Goal: Information Seeking & Learning: Learn about a topic

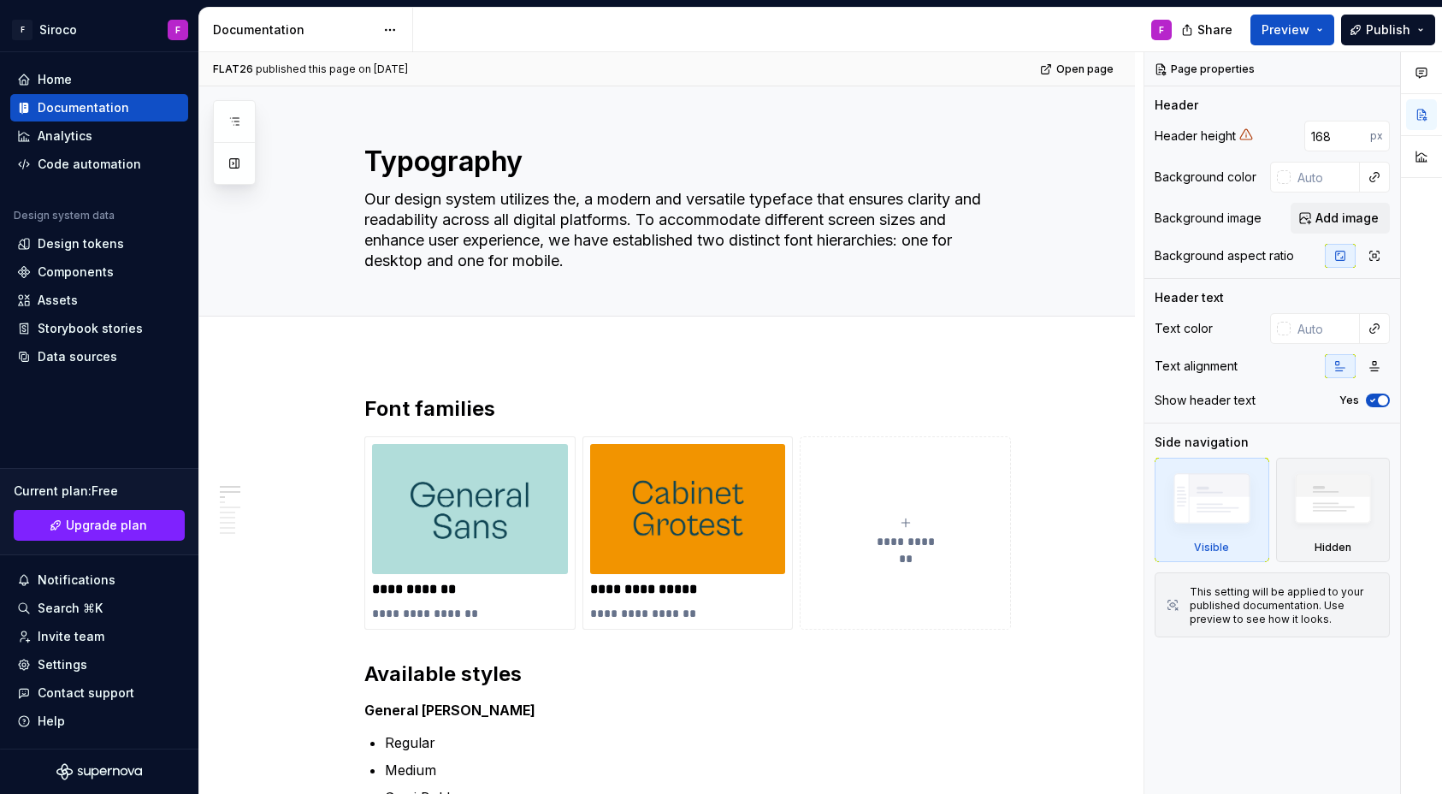
type textarea "*"
click at [117, 280] on div "Components" at bounding box center [99, 272] width 164 height 17
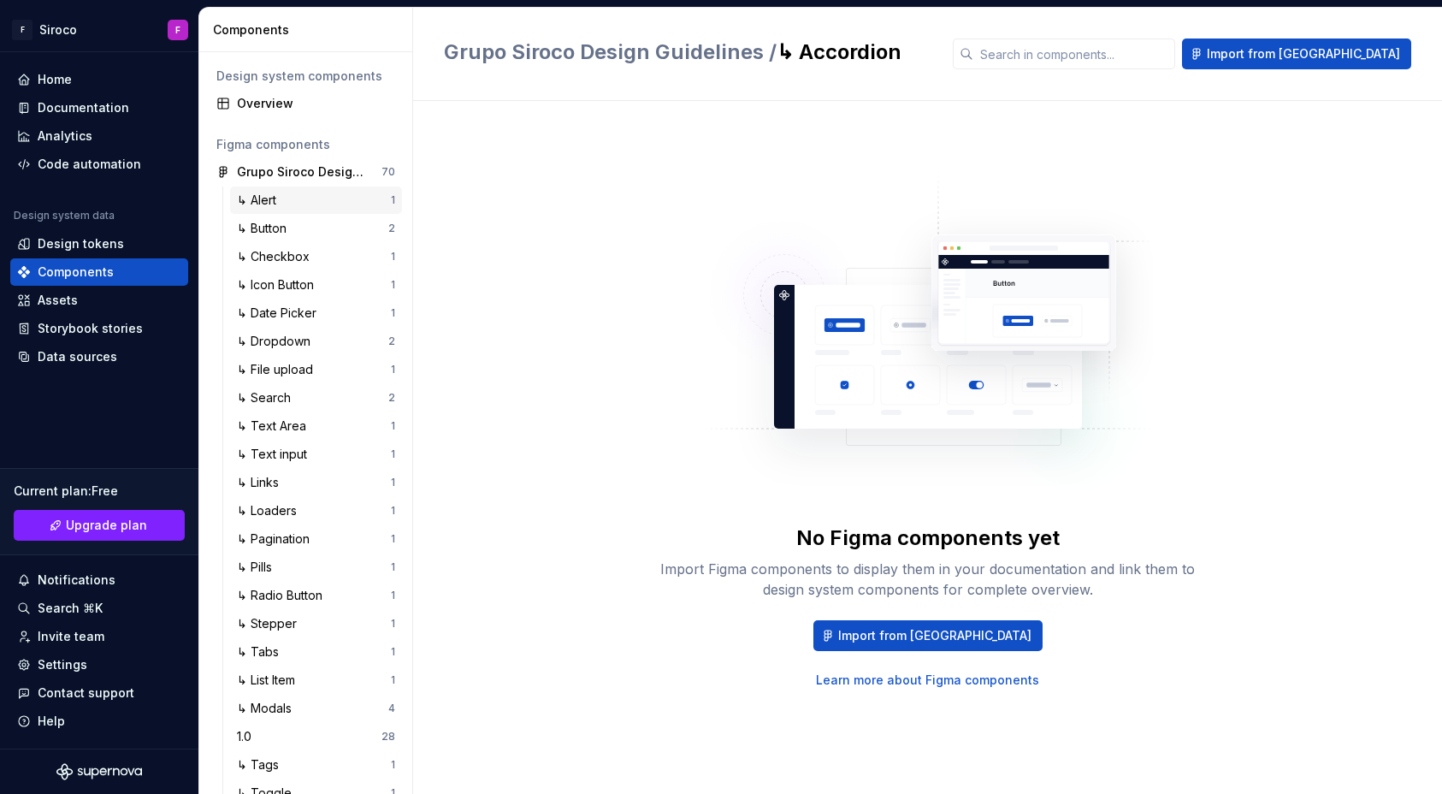
click at [333, 200] on div "↳ Alert" at bounding box center [314, 200] width 154 height 17
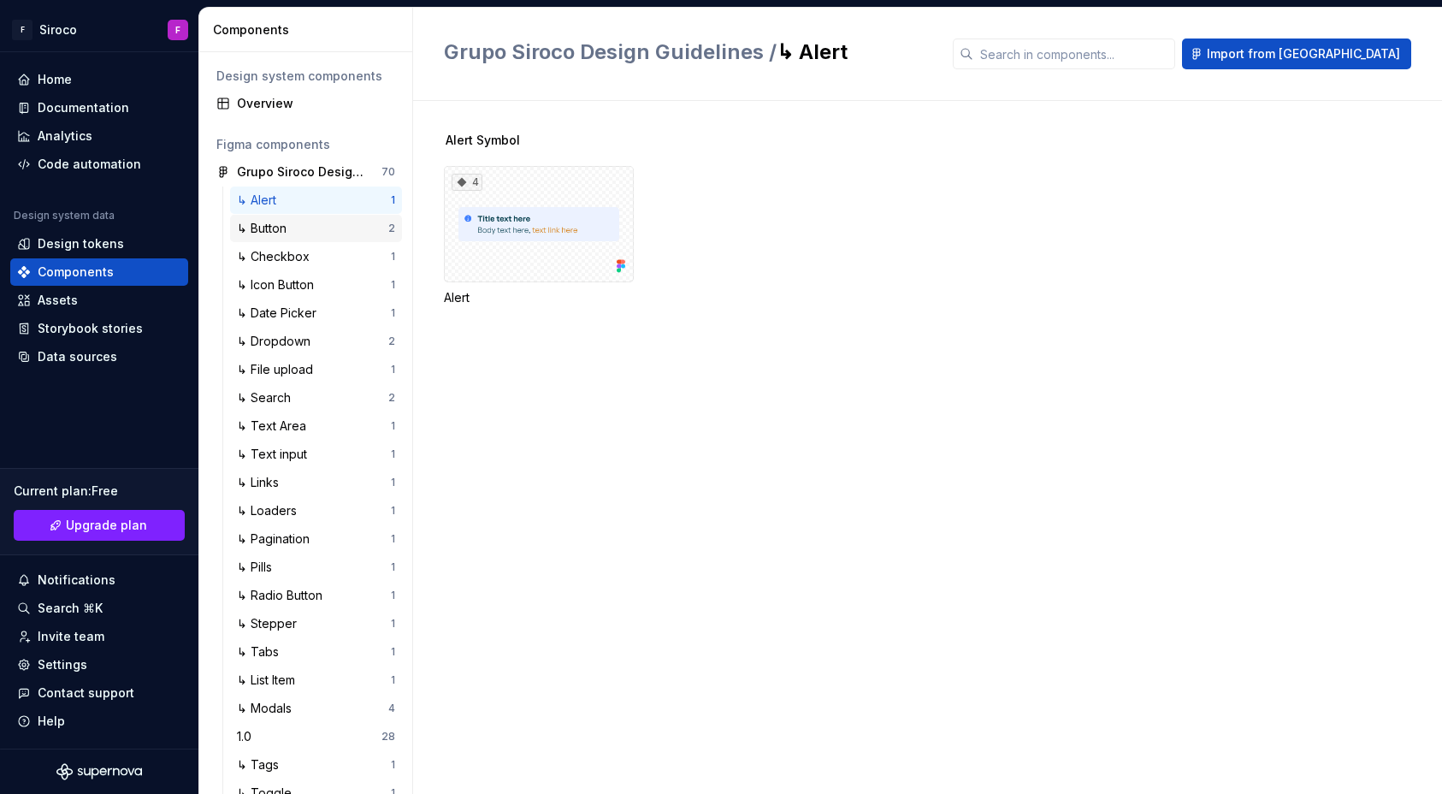
click at [339, 234] on div "↳ Button" at bounding box center [312, 228] width 151 height 17
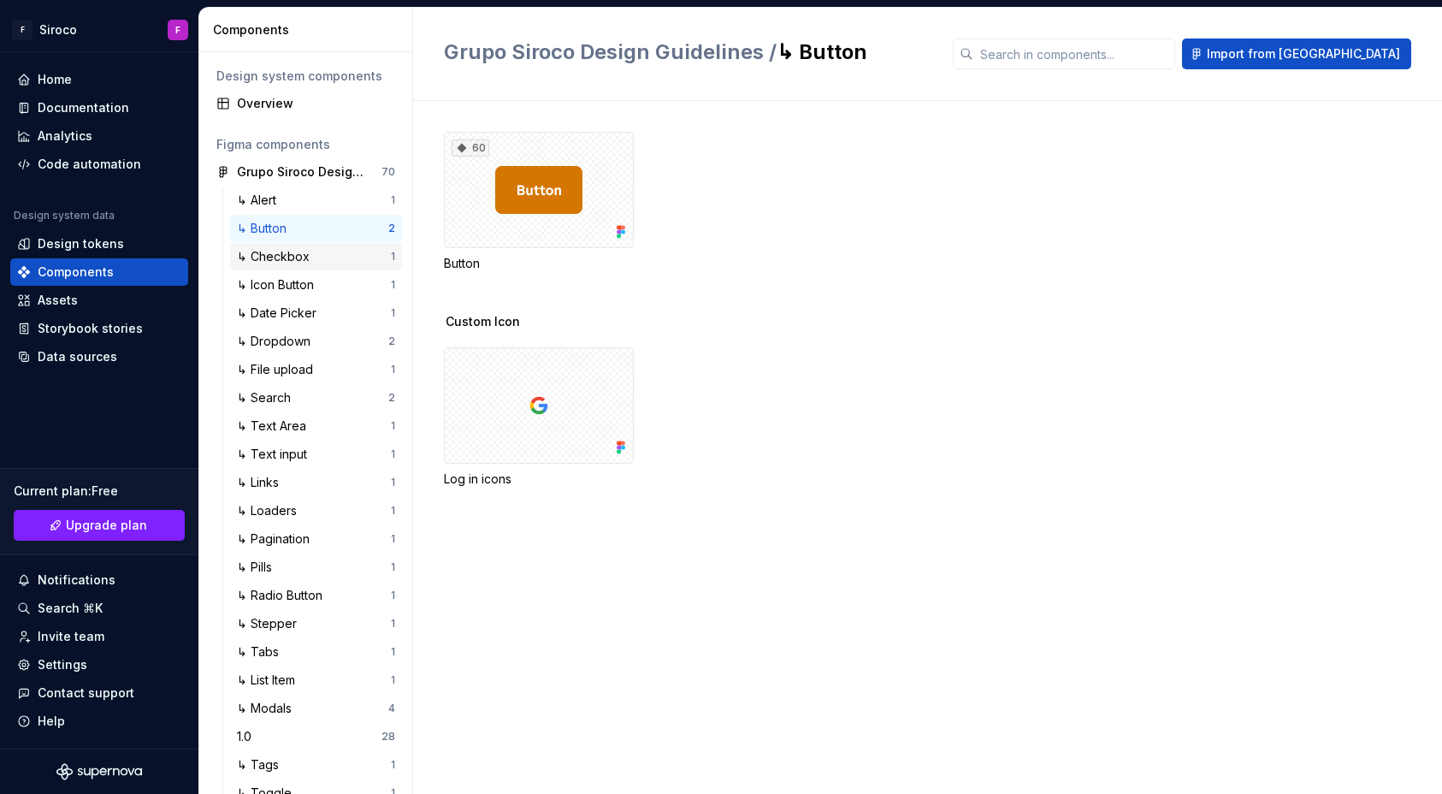
click at [341, 251] on div "↳ Checkbox" at bounding box center [314, 256] width 154 height 17
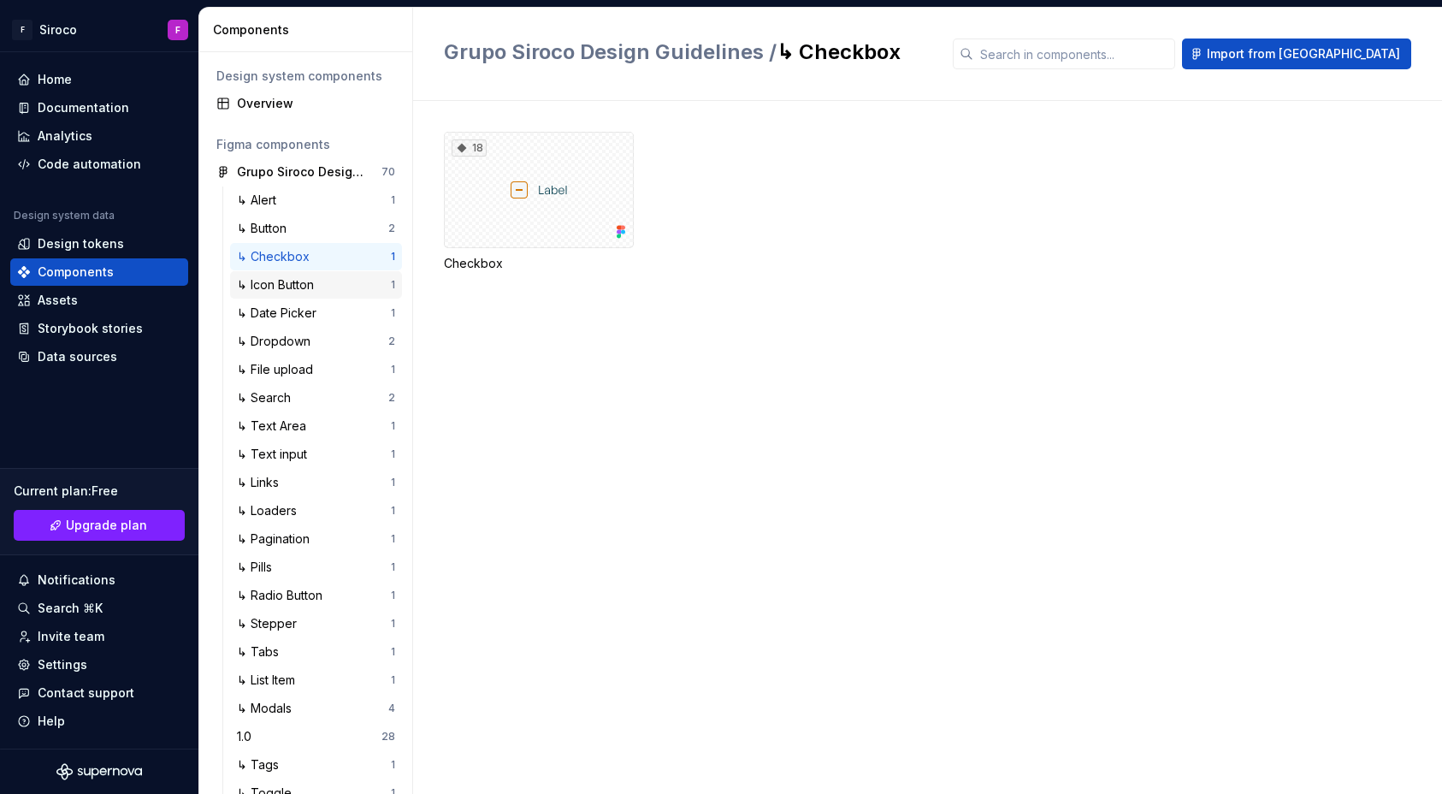
click at [338, 276] on div "↳ Icon Button" at bounding box center [314, 284] width 154 height 17
click at [332, 293] on div "↳ Icon Button" at bounding box center [314, 284] width 154 height 17
click at [327, 317] on div "↳ Date Picker" at bounding box center [314, 313] width 154 height 17
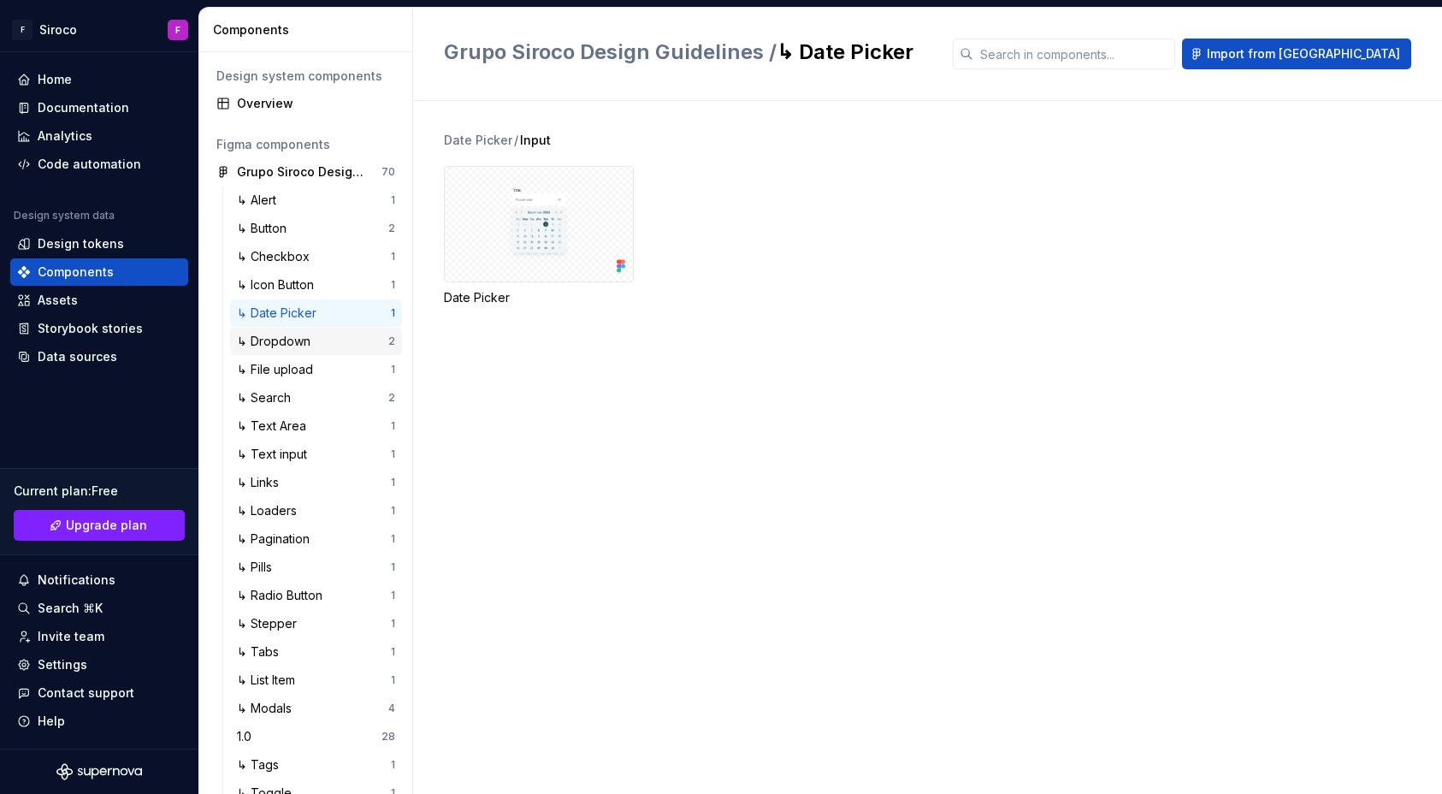
click at [323, 341] on div "↳ Dropdown" at bounding box center [312, 341] width 151 height 17
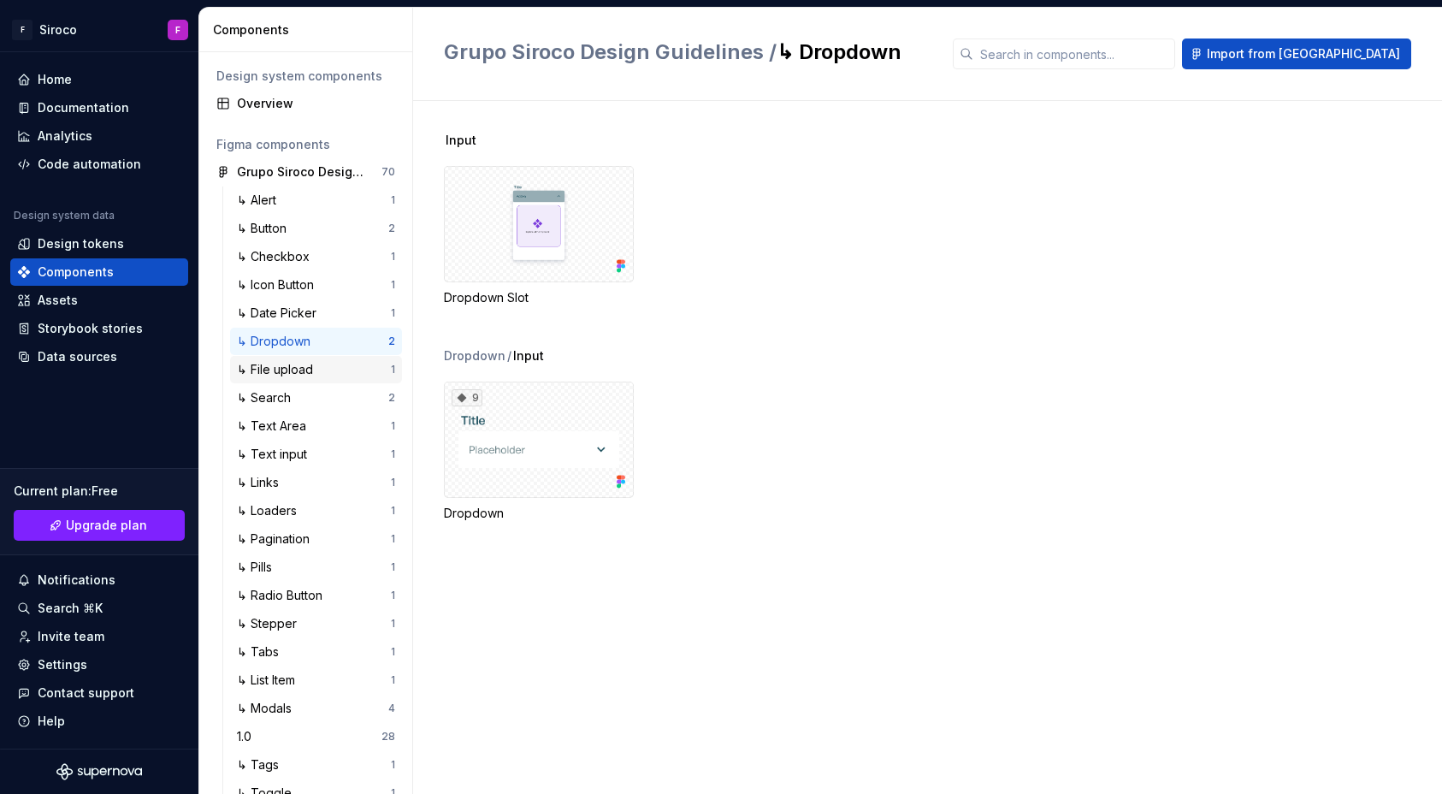
click at [322, 372] on div "↳ File upload" at bounding box center [314, 369] width 154 height 17
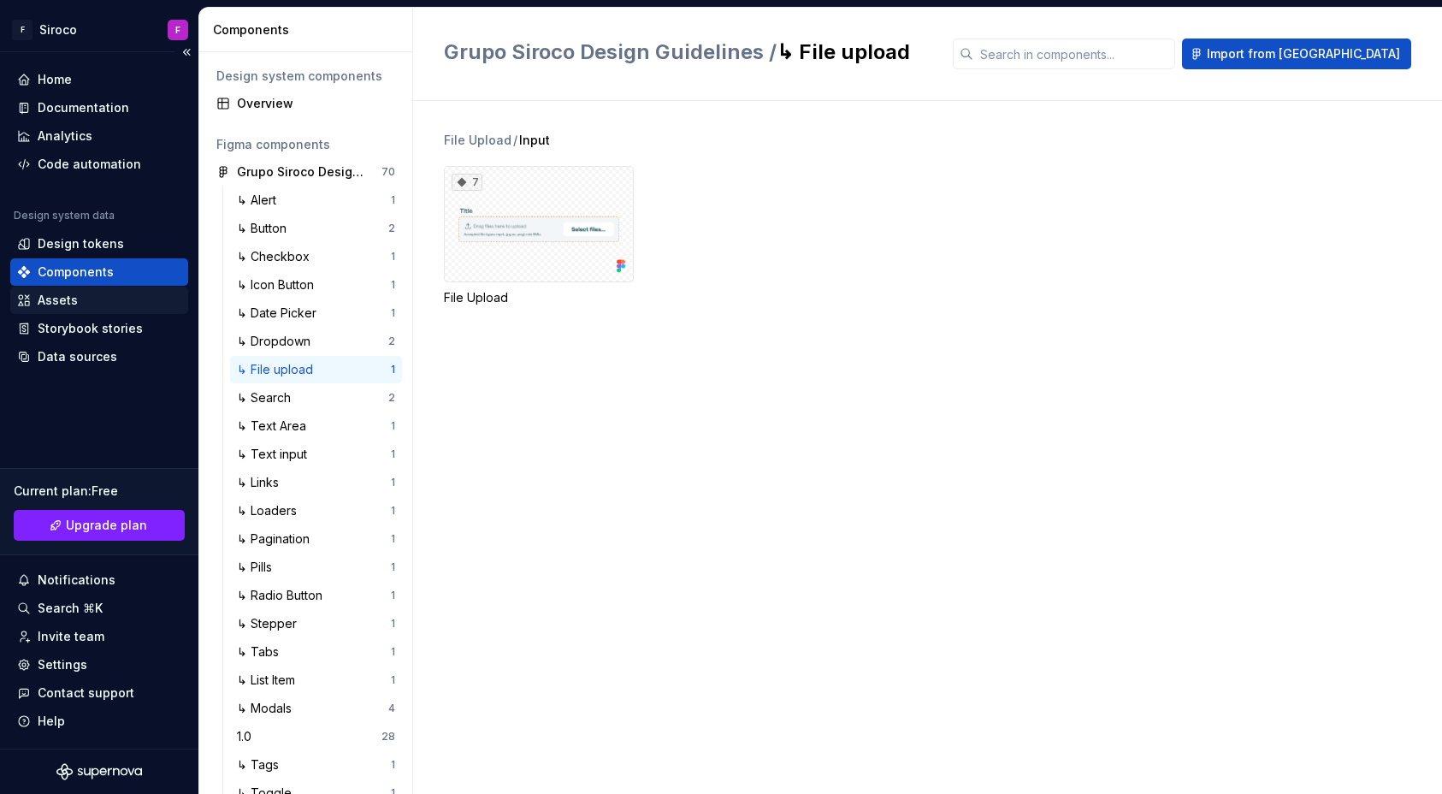
click at [84, 305] on div "Assets" at bounding box center [99, 300] width 164 height 17
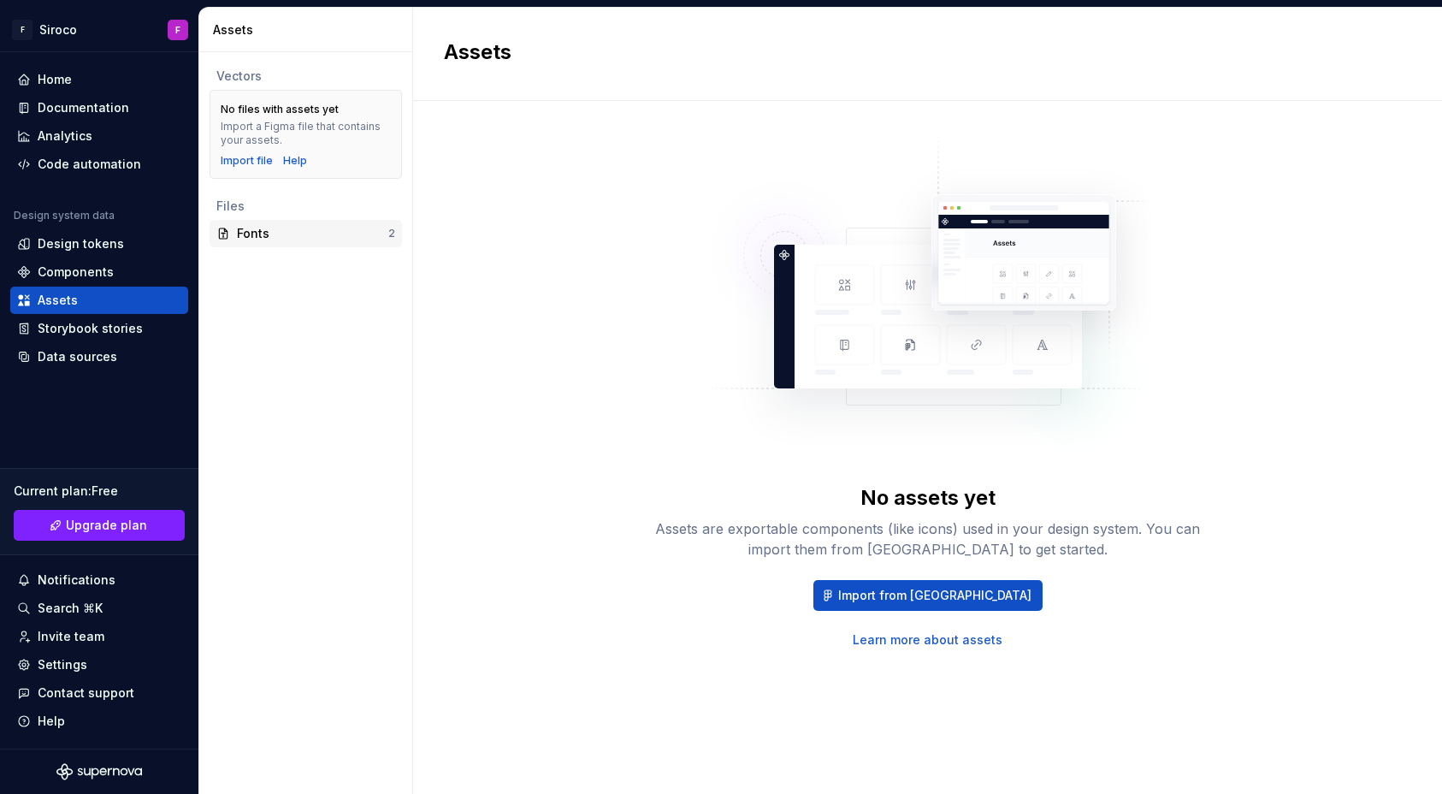
click at [278, 243] on div "Fonts 2" at bounding box center [306, 233] width 192 height 27
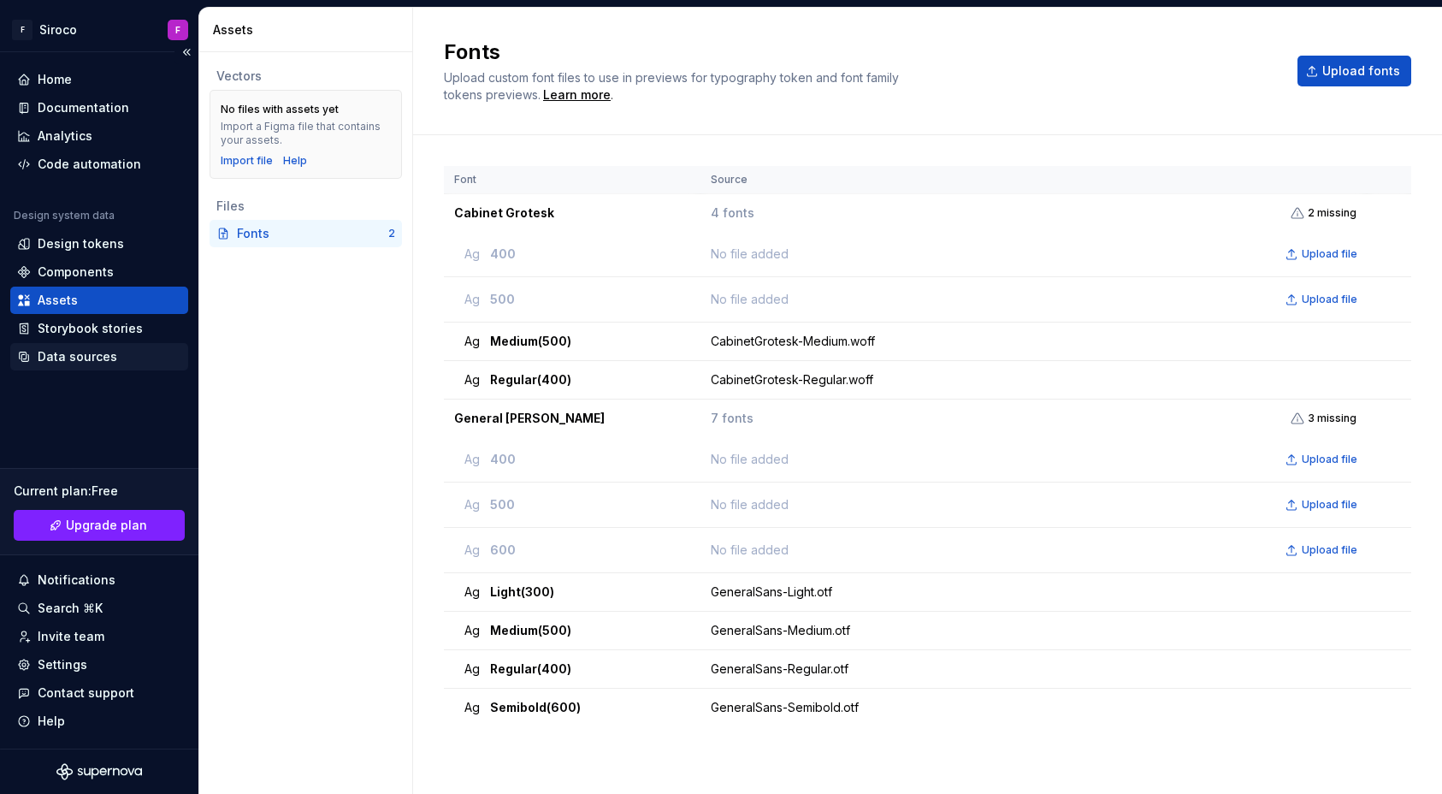
click at [68, 355] on div "Data sources" at bounding box center [78, 356] width 80 height 17
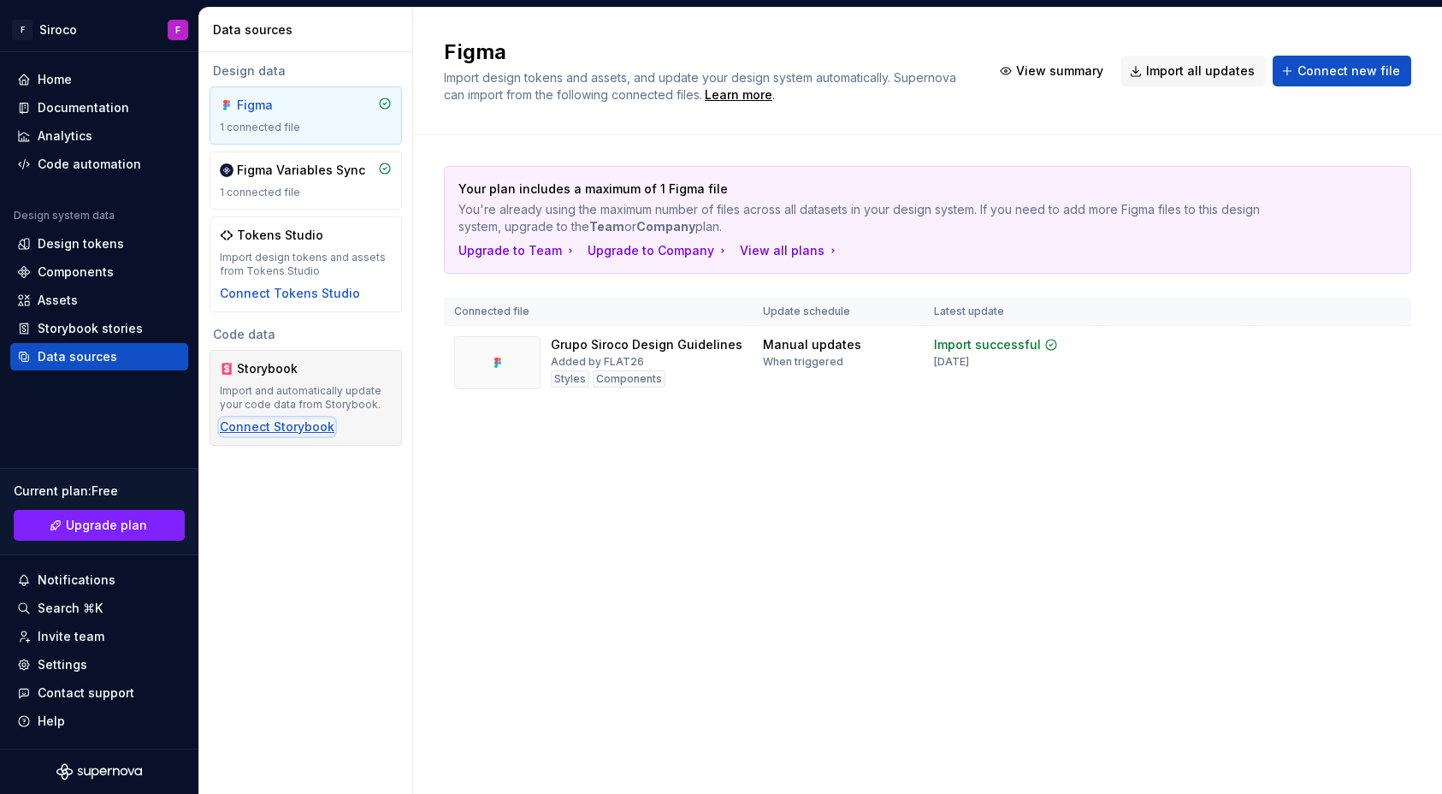
click at [293, 419] on div "Connect Storybook" at bounding box center [277, 426] width 115 height 17
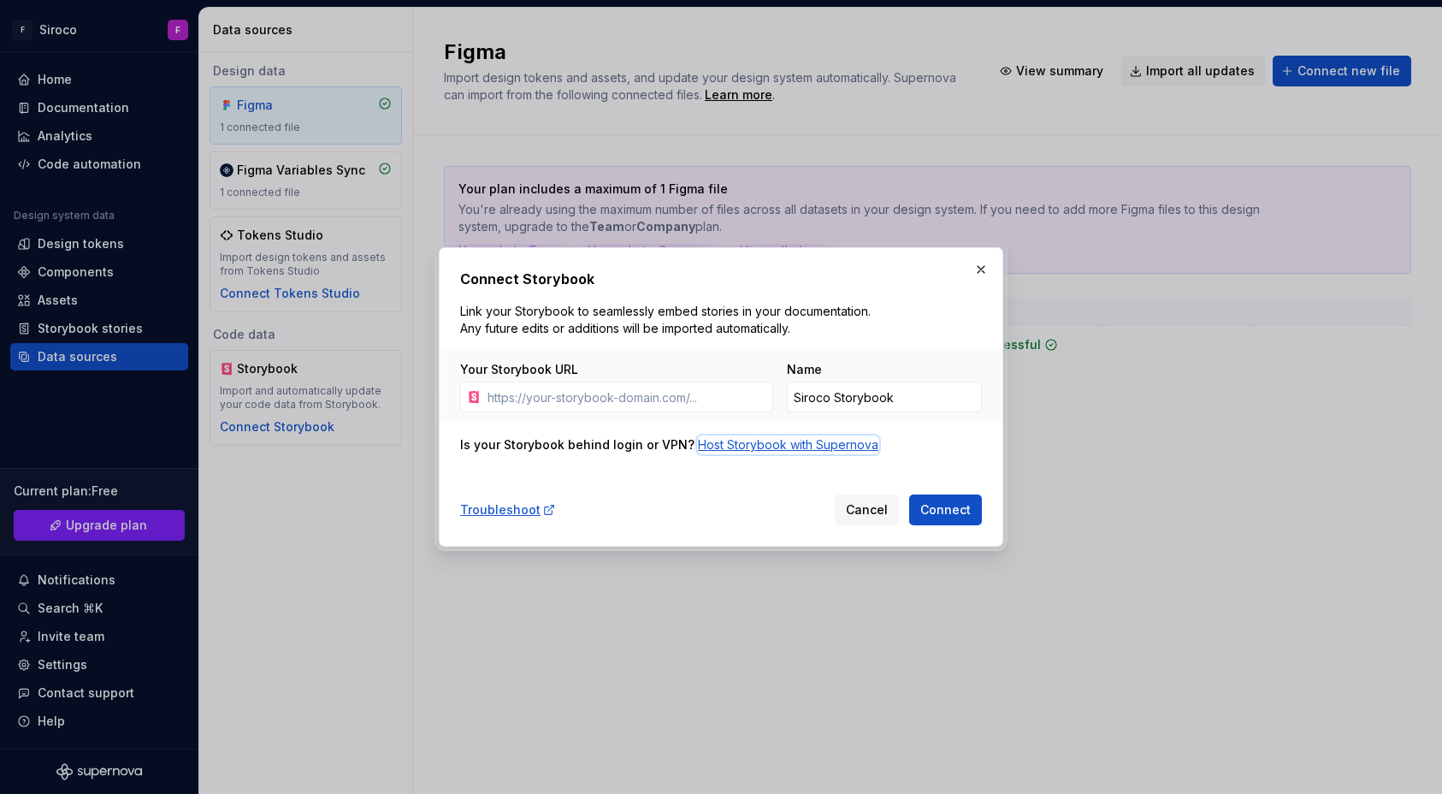
click at [815, 452] on div "Host Storybook with Supernova" at bounding box center [788, 444] width 181 height 17
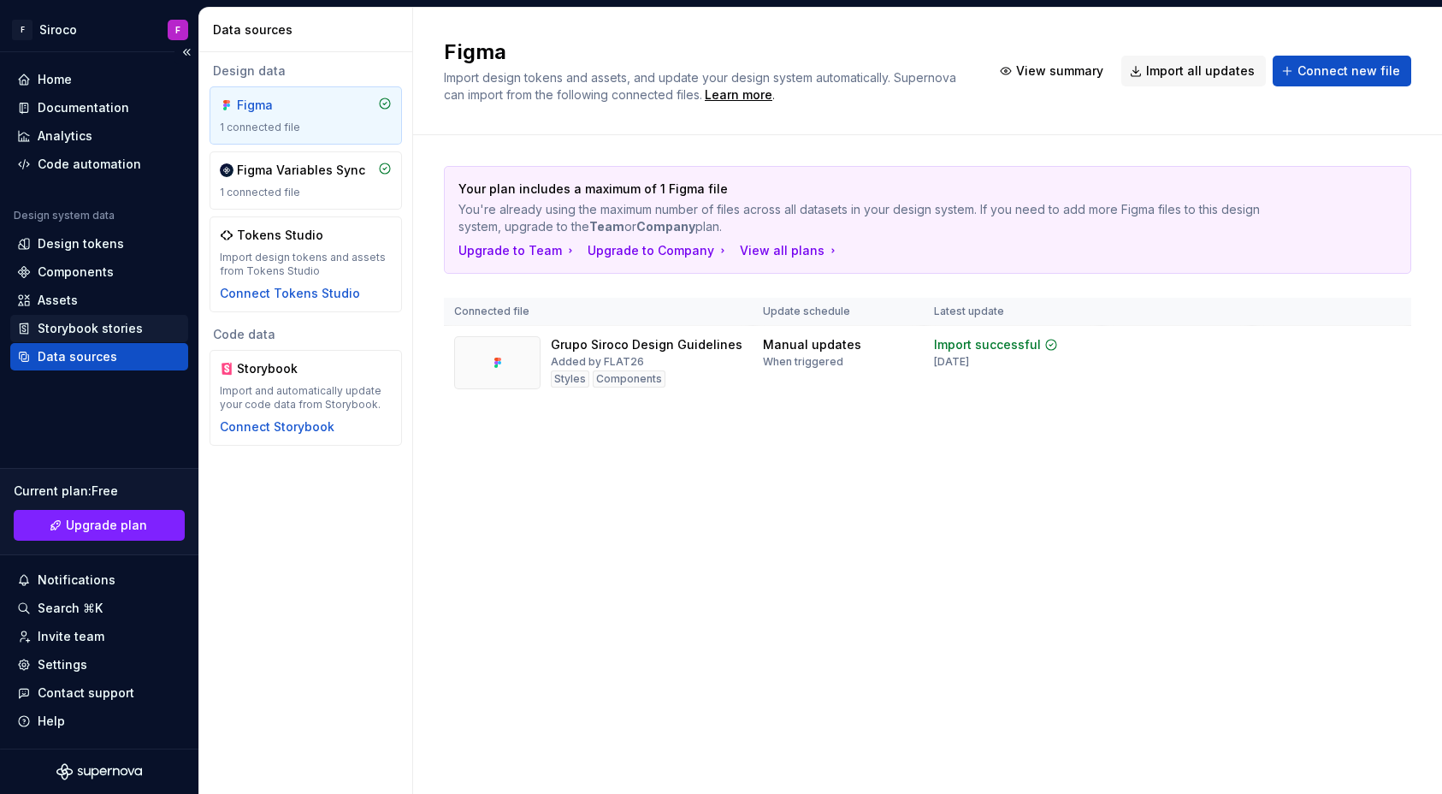
click at [132, 333] on div "Storybook stories" at bounding box center [90, 328] width 105 height 17
